Goal: Transaction & Acquisition: Purchase product/service

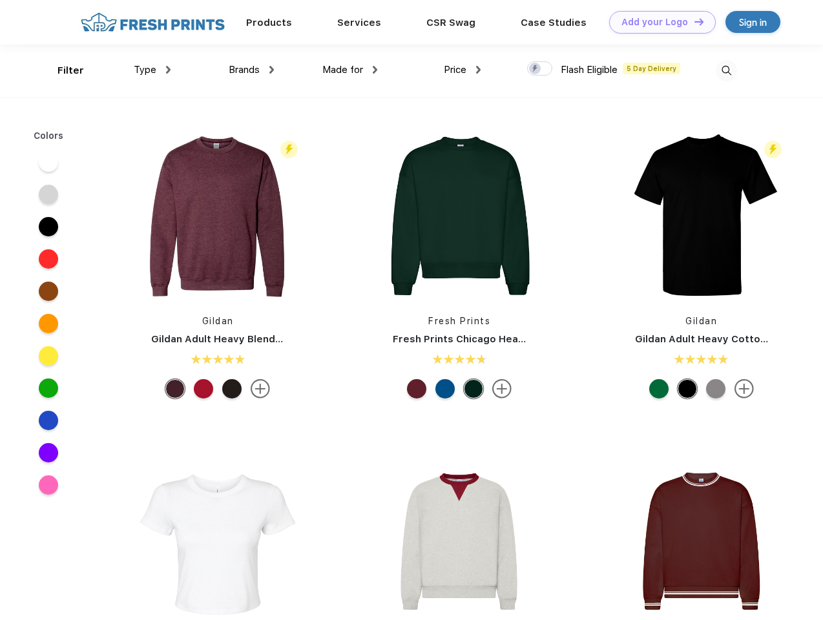
scroll to position [1, 0]
click at [658, 22] on link "Add your Logo Design Tool" at bounding box center [662, 22] width 107 height 23
click at [0, 0] on div "Design Tool" at bounding box center [0, 0] width 0 height 0
click at [693, 21] on link "Add your Logo Design Tool" at bounding box center [662, 22] width 107 height 23
click at [62, 70] on div "Filter" at bounding box center [70, 70] width 26 height 15
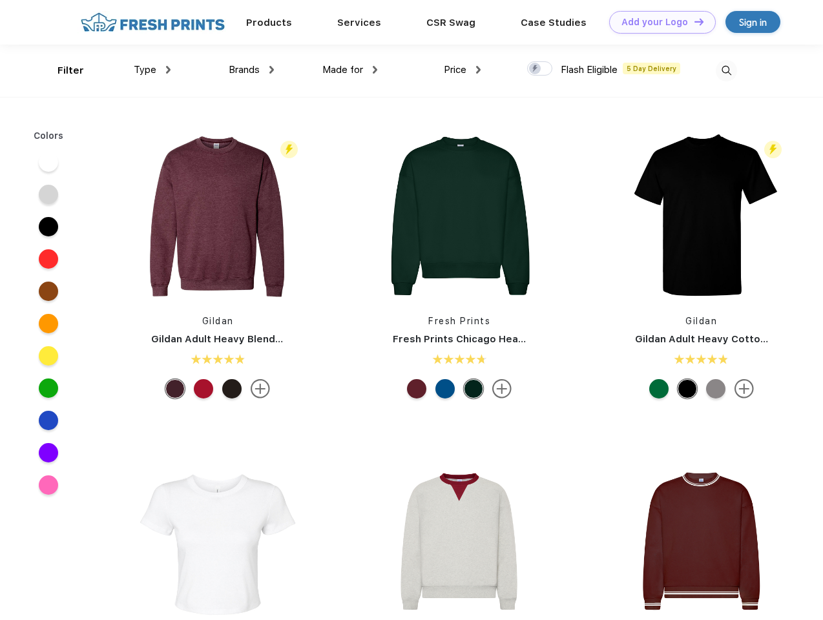
click at [152, 70] on span "Type" at bounding box center [145, 70] width 23 height 12
click at [251, 70] on span "Brands" at bounding box center [244, 70] width 31 height 12
click at [350, 70] on span "Made for" at bounding box center [342, 70] width 41 height 12
click at [462, 70] on span "Price" at bounding box center [455, 70] width 23 height 12
click at [540, 69] on div at bounding box center [539, 68] width 25 height 14
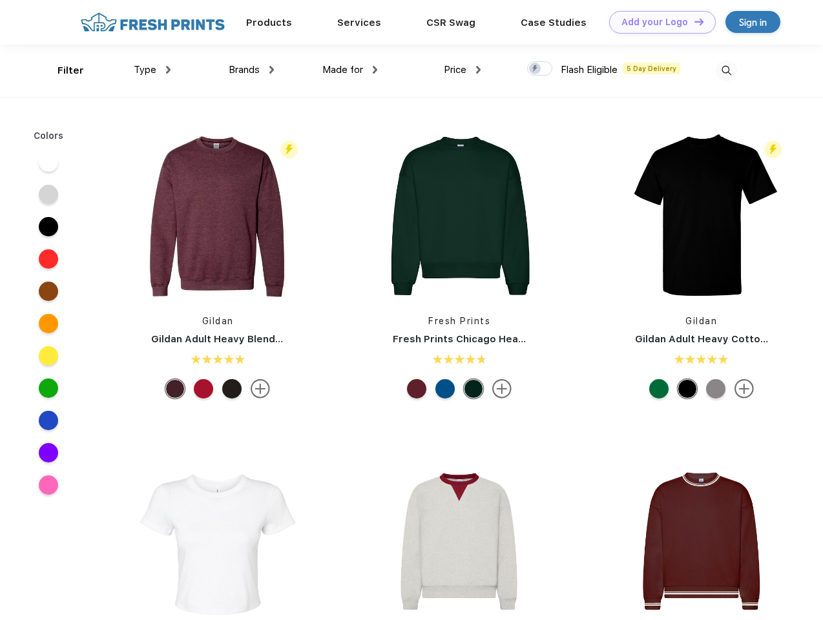
click at [535, 69] on input "checkbox" at bounding box center [531, 65] width 8 height 8
click at [726, 70] on img at bounding box center [726, 70] width 21 height 21
